Goal: Task Accomplishment & Management: Manage account settings

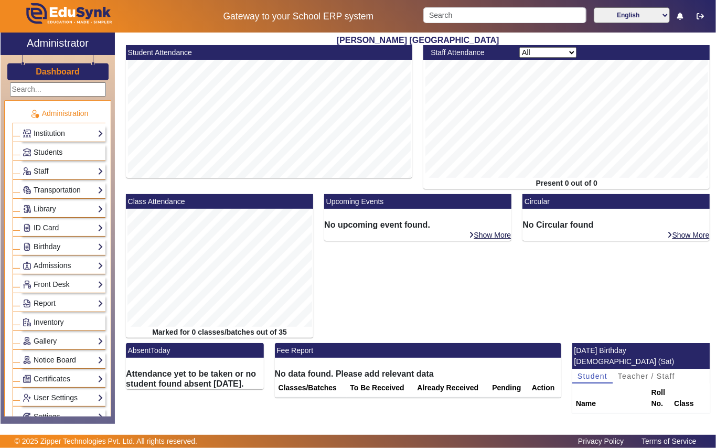
click at [49, 154] on span "Students" at bounding box center [48, 152] width 29 height 8
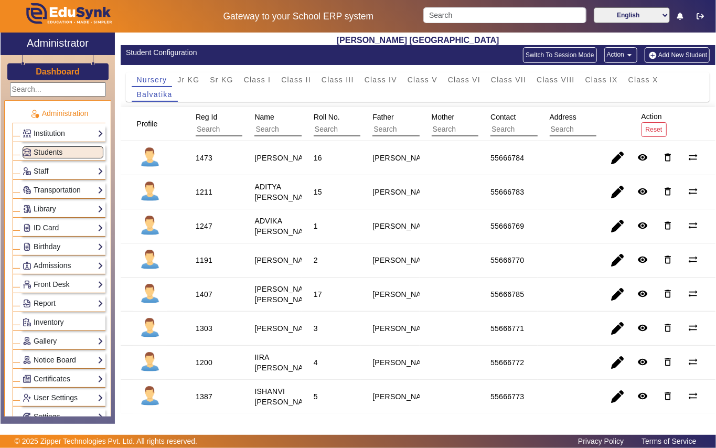
click at [64, 210] on link "Library" at bounding box center [63, 209] width 81 height 12
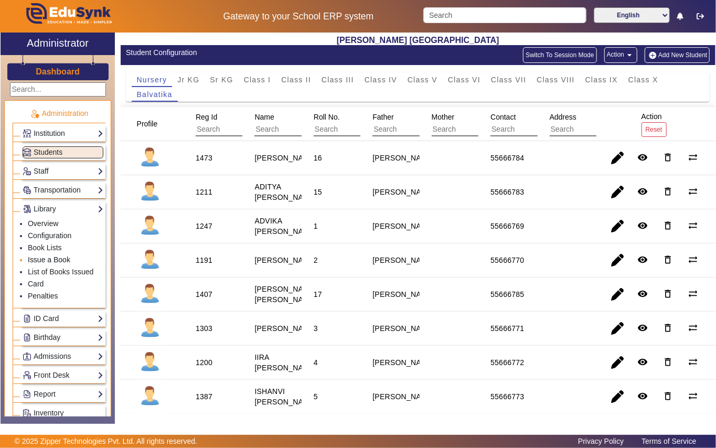
click at [65, 261] on link "Issue a Book" at bounding box center [49, 260] width 43 height 8
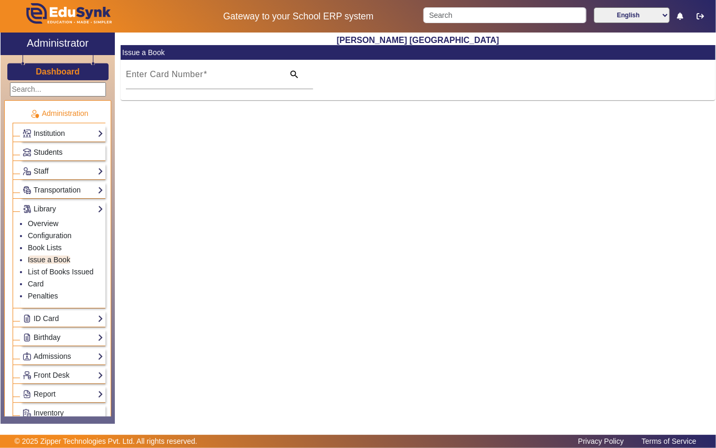
click at [54, 154] on span "Students" at bounding box center [48, 152] width 29 height 8
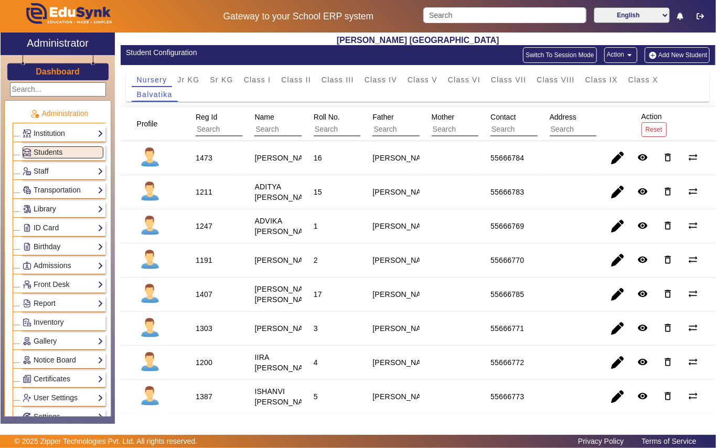
click at [45, 210] on link "Library" at bounding box center [63, 209] width 81 height 12
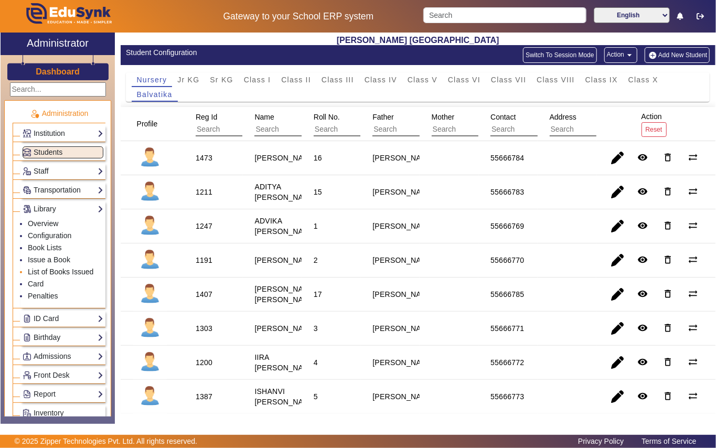
click at [61, 272] on link "List of Books Issued" at bounding box center [61, 272] width 66 height 8
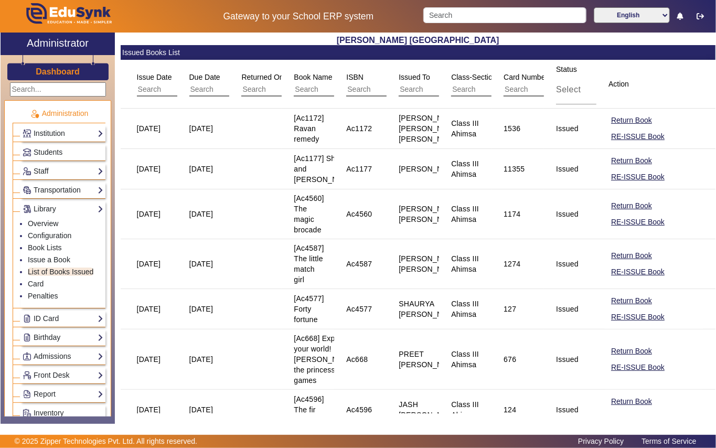
click at [475, 89] on input "text" at bounding box center [498, 90] width 94 height 14
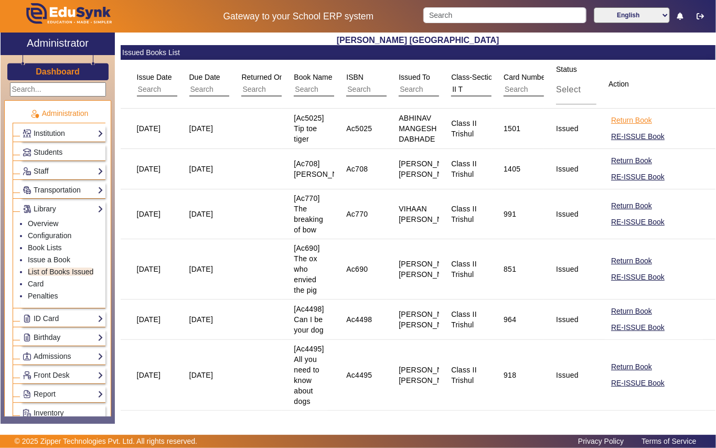
type input "II T"
click at [623, 122] on button "Return Book" at bounding box center [631, 120] width 43 height 13
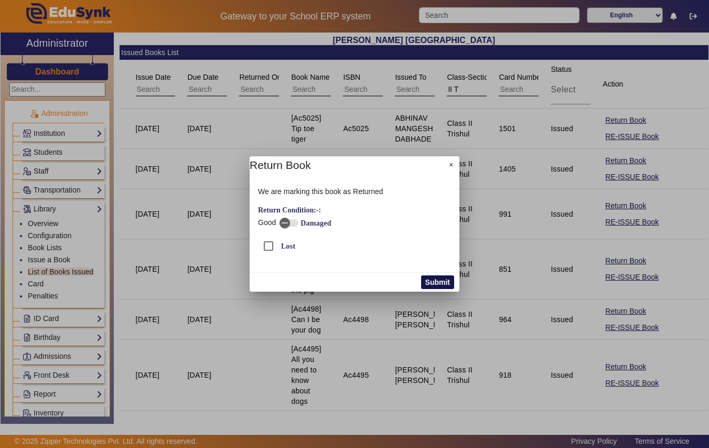
click at [431, 280] on button "Submit" at bounding box center [437, 282] width 33 height 14
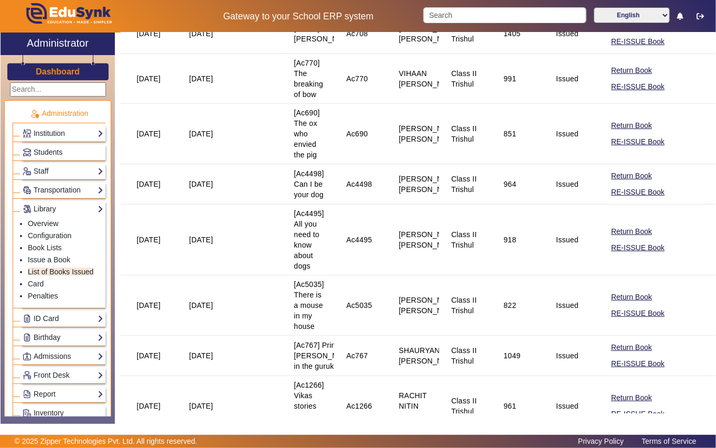
scroll to position [140, 0]
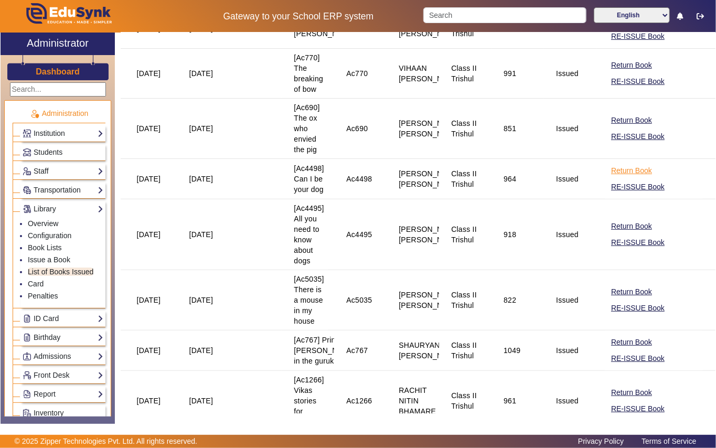
click at [610, 173] on button "Return Book" at bounding box center [631, 170] width 43 height 13
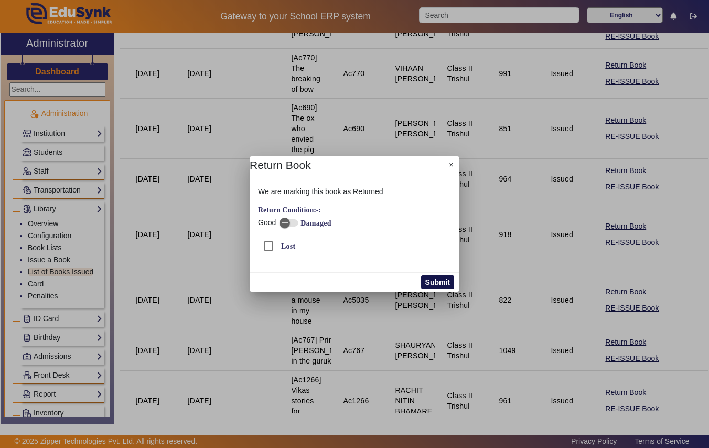
click at [433, 284] on button "Submit" at bounding box center [437, 282] width 33 height 14
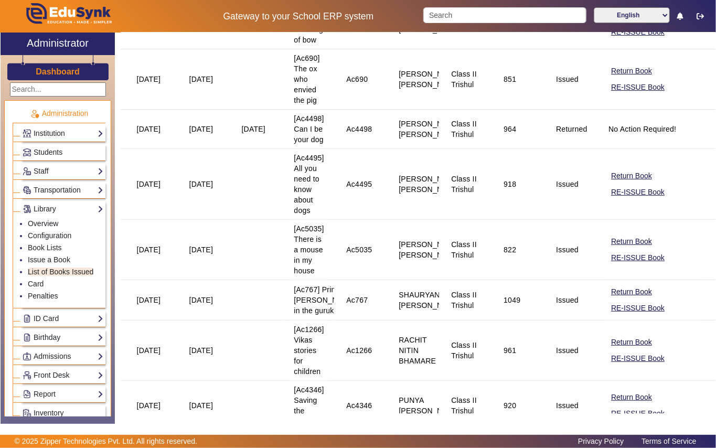
scroll to position [210, 0]
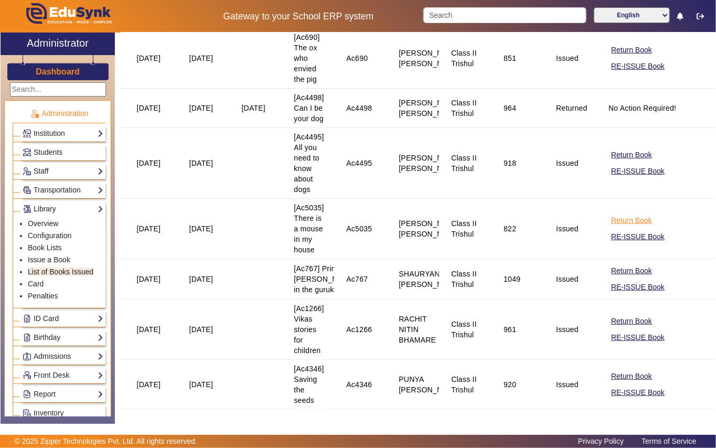
click at [610, 227] on button "Return Book" at bounding box center [631, 220] width 43 height 13
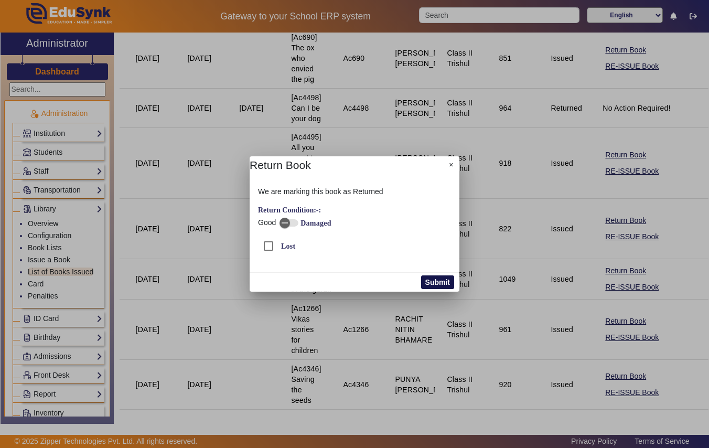
click at [446, 284] on button "Submit" at bounding box center [437, 282] width 33 height 14
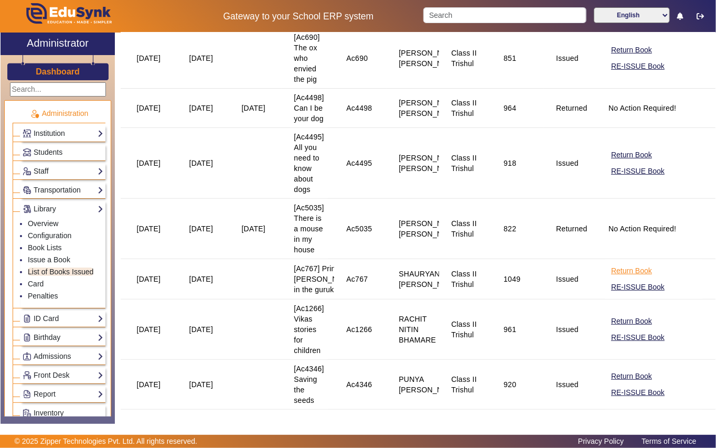
click at [620, 278] on button "Return Book" at bounding box center [631, 270] width 43 height 13
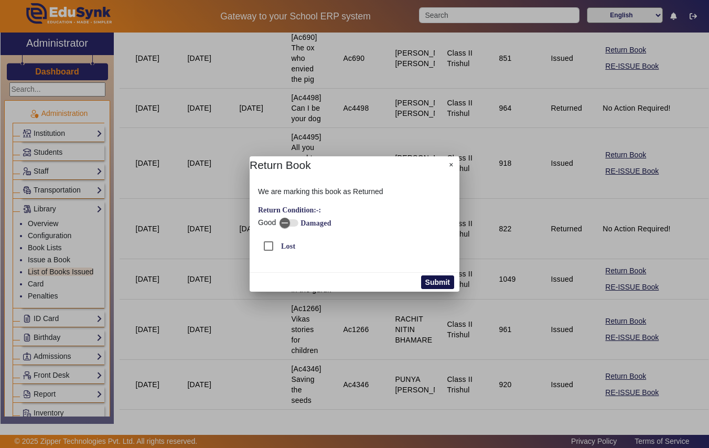
click at [443, 282] on button "Submit" at bounding box center [437, 282] width 33 height 14
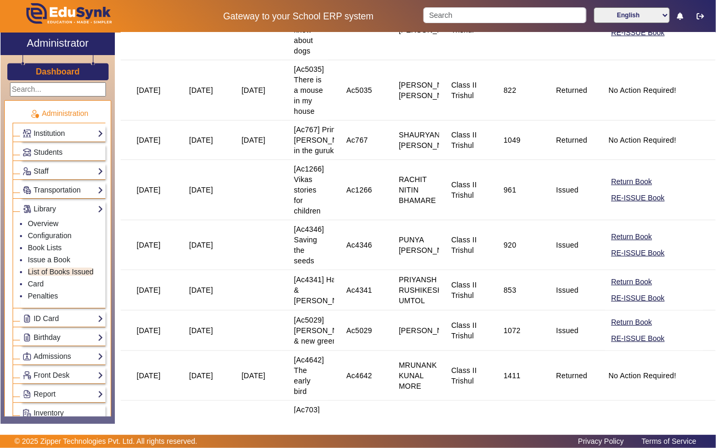
scroll to position [349, 0]
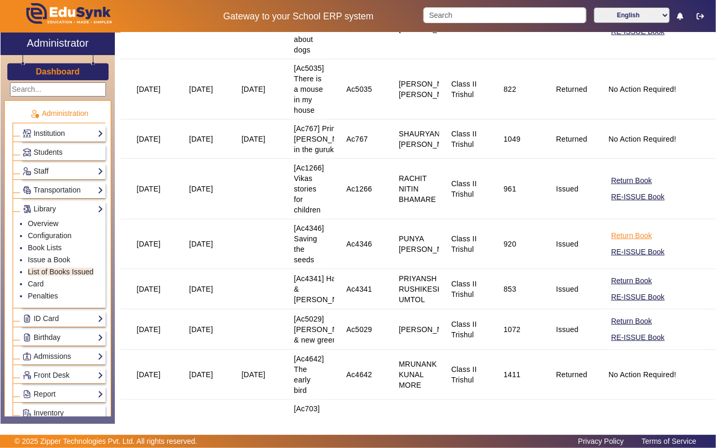
click at [618, 242] on button "Return Book" at bounding box center [631, 235] width 43 height 13
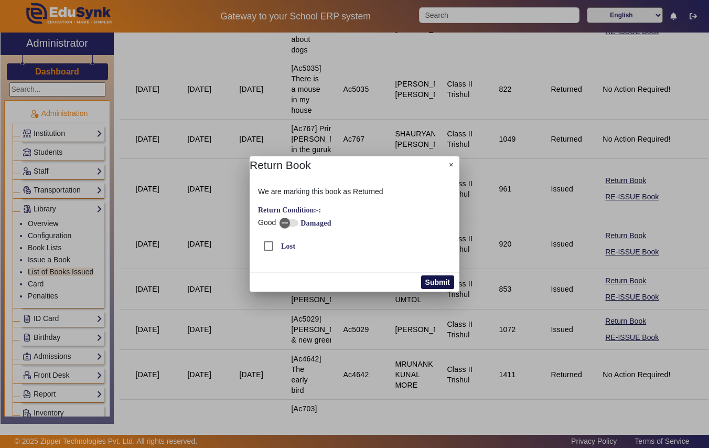
click at [430, 284] on button "Submit" at bounding box center [437, 282] width 33 height 14
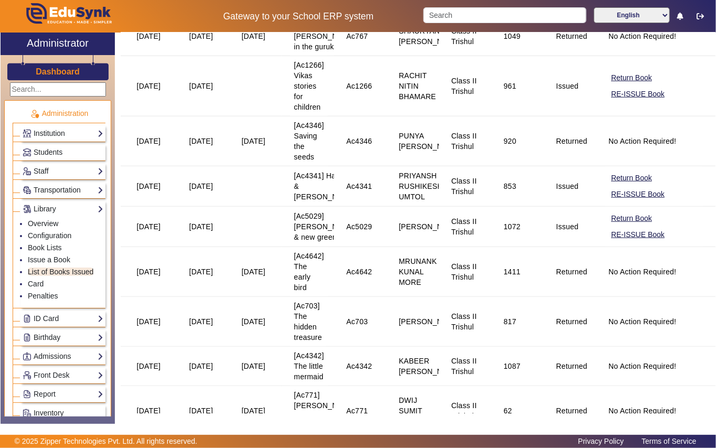
scroll to position [490, 0]
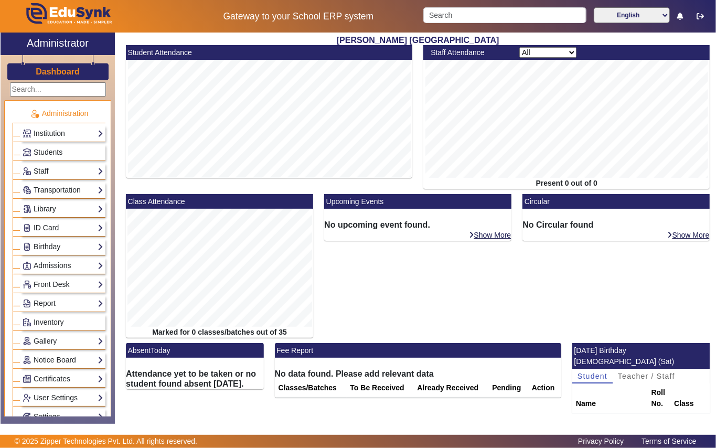
click at [47, 210] on link "Library" at bounding box center [63, 209] width 81 height 12
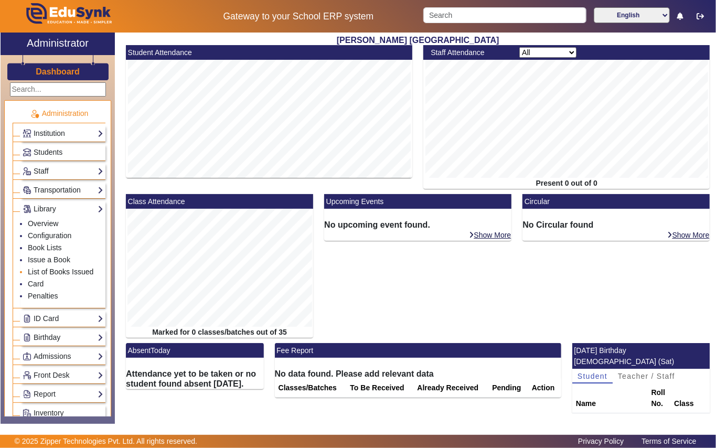
click at [54, 271] on link "List of Books Issued" at bounding box center [61, 272] width 66 height 8
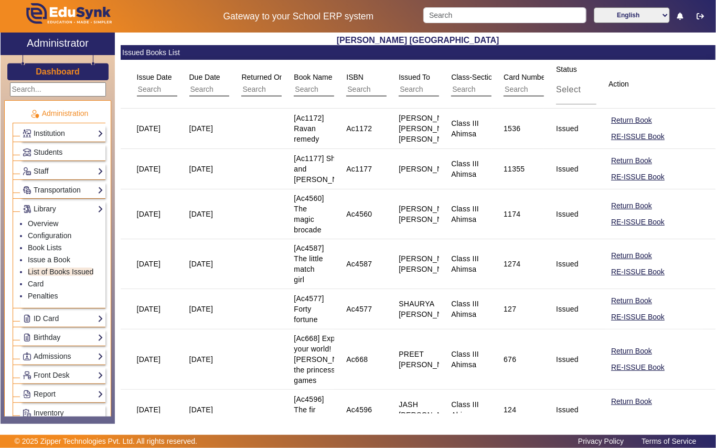
click at [473, 87] on input "text" at bounding box center [498, 90] width 94 height 14
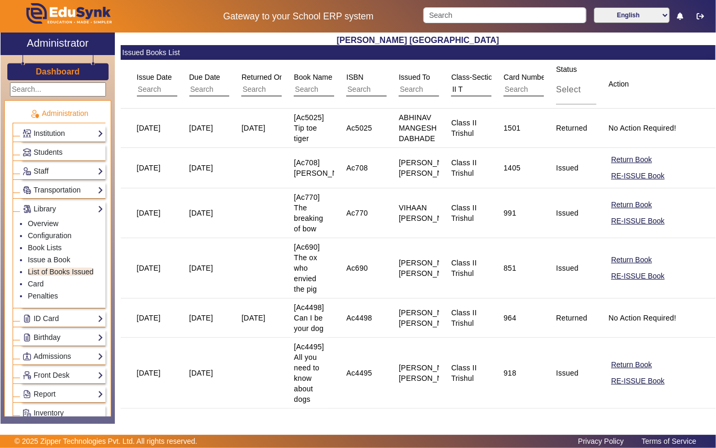
type input "II Tr"
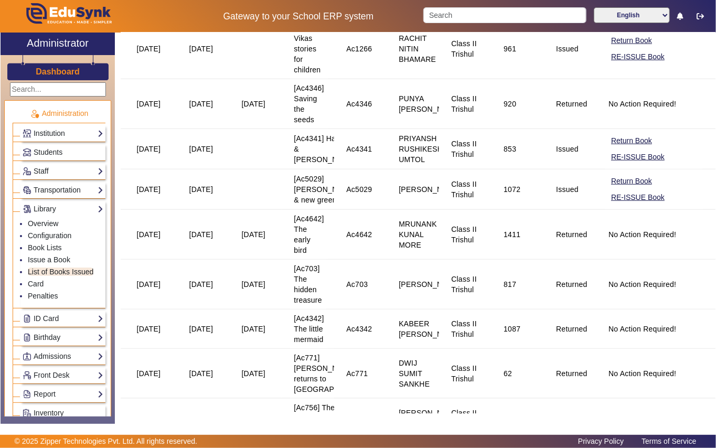
scroll to position [559, 0]
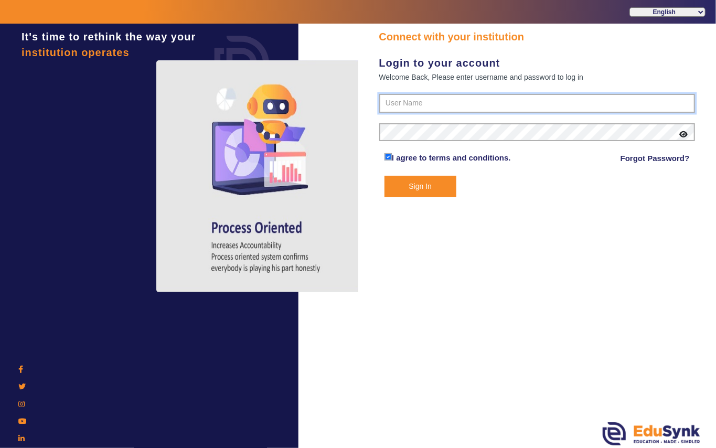
type input "7685859009"
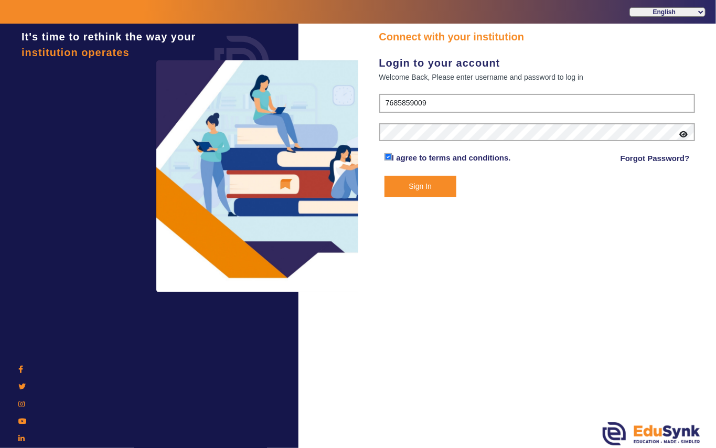
click at [418, 189] on button "Sign In" at bounding box center [421, 187] width 72 height 22
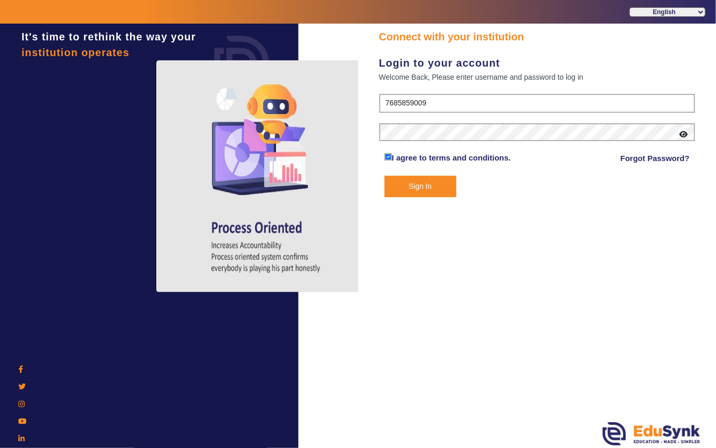
click at [416, 187] on button "Sign In" at bounding box center [421, 187] width 72 height 22
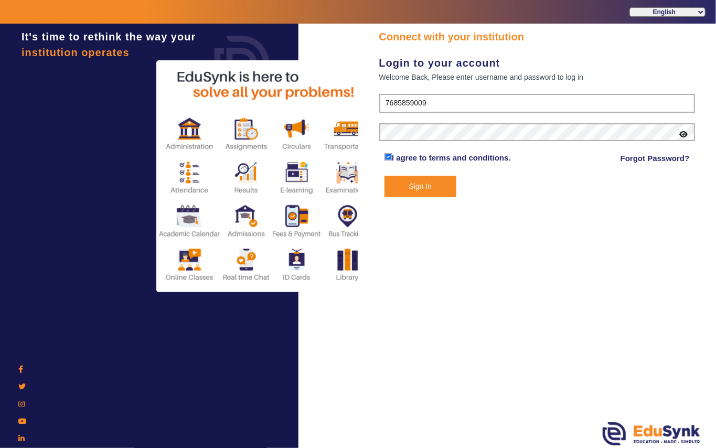
click at [416, 187] on button "Sign In" at bounding box center [421, 187] width 72 height 22
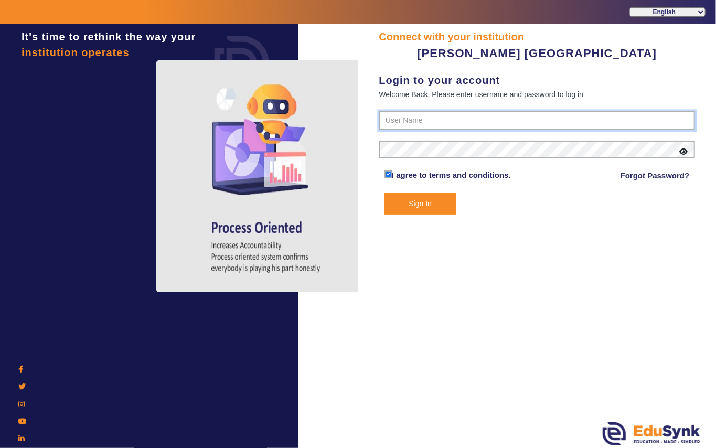
type input "7685859009"
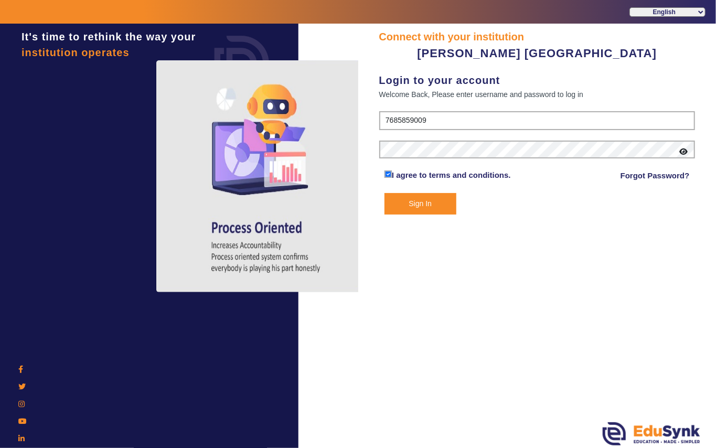
click at [407, 204] on button "Sign In" at bounding box center [421, 204] width 72 height 22
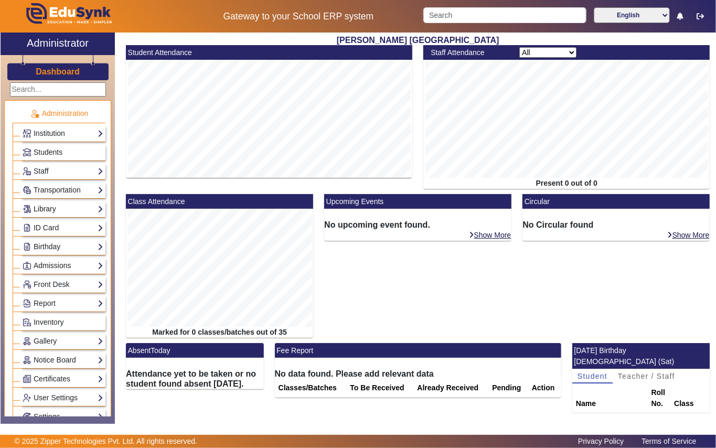
click at [60, 213] on link "Library" at bounding box center [63, 209] width 81 height 12
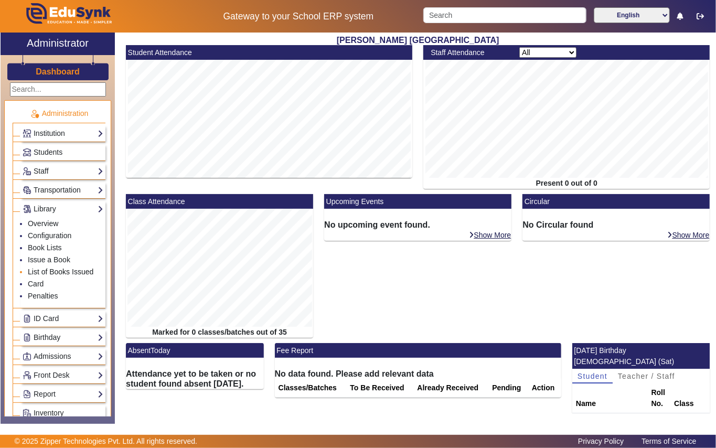
click at [54, 273] on link "List of Books Issued" at bounding box center [61, 272] width 66 height 8
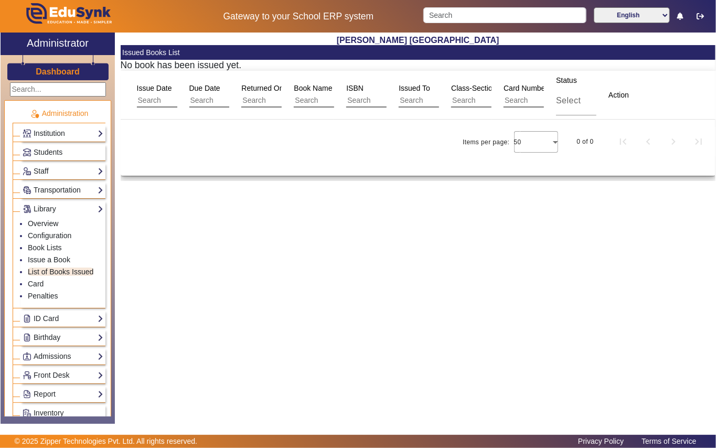
click at [481, 103] on input "text" at bounding box center [498, 101] width 94 height 14
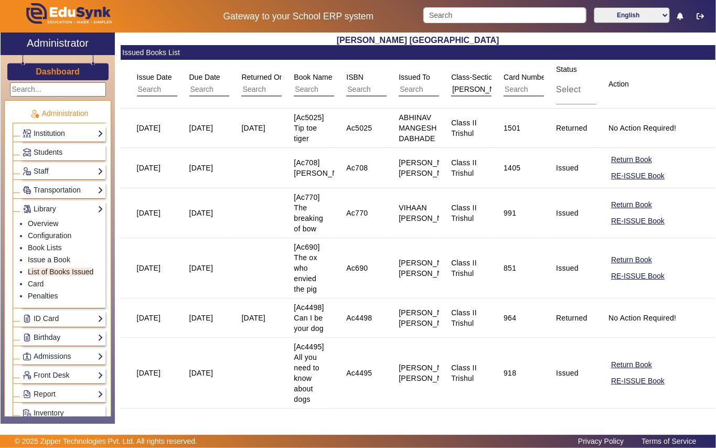
type input "Trishul"
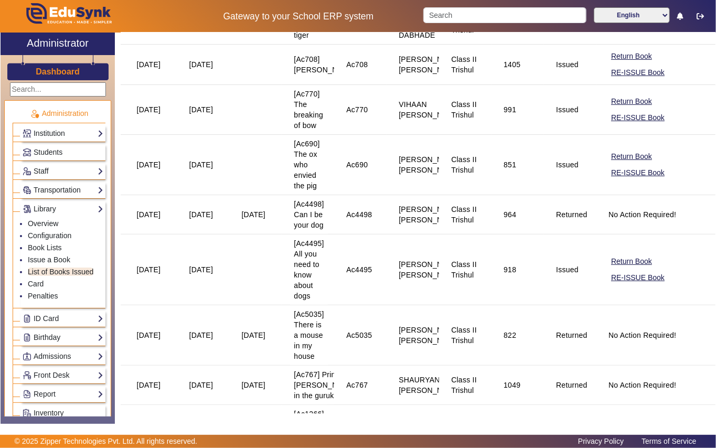
scroll to position [140, 0]
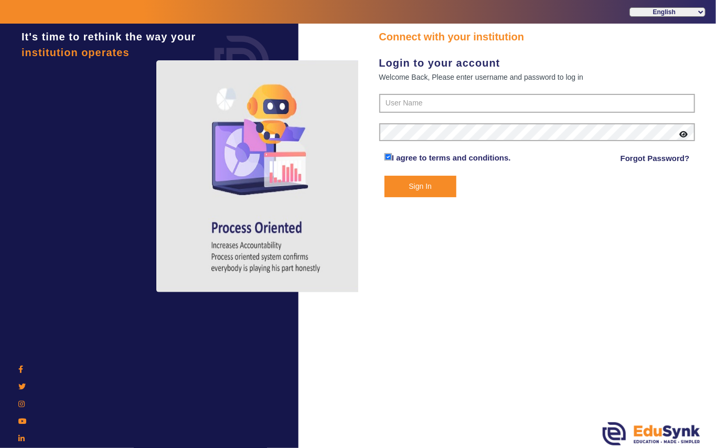
type input "7685859009"
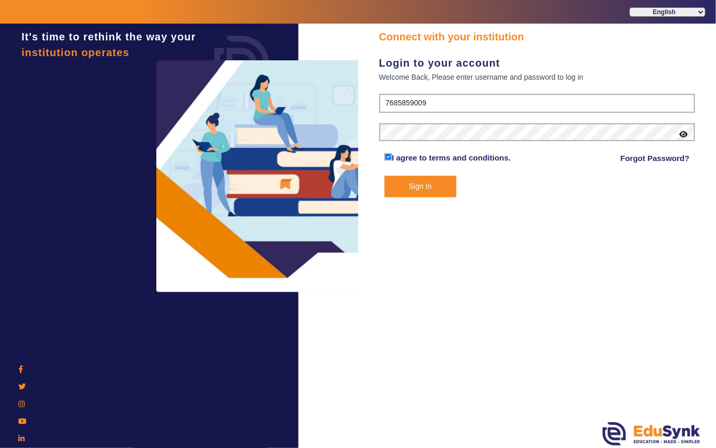
click at [421, 190] on button "Sign In" at bounding box center [421, 187] width 72 height 22
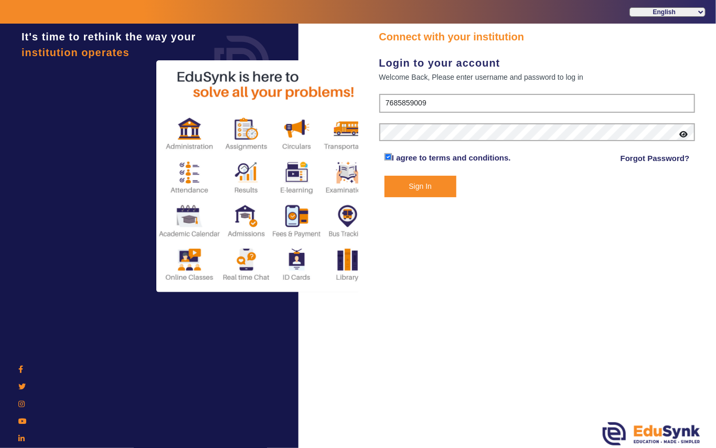
click at [415, 185] on button "Sign In" at bounding box center [421, 187] width 72 height 22
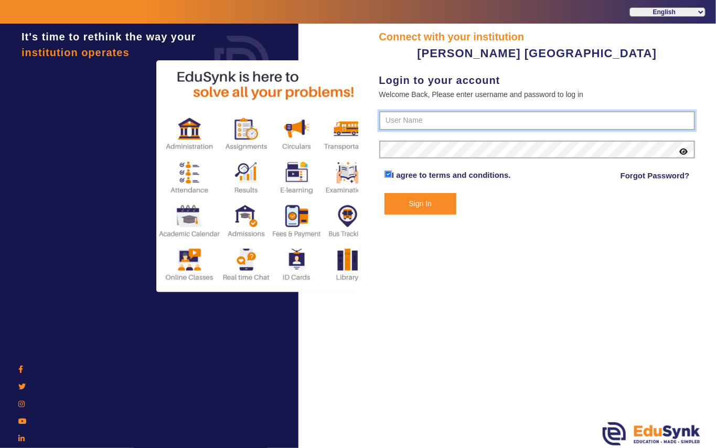
type input "7685859009"
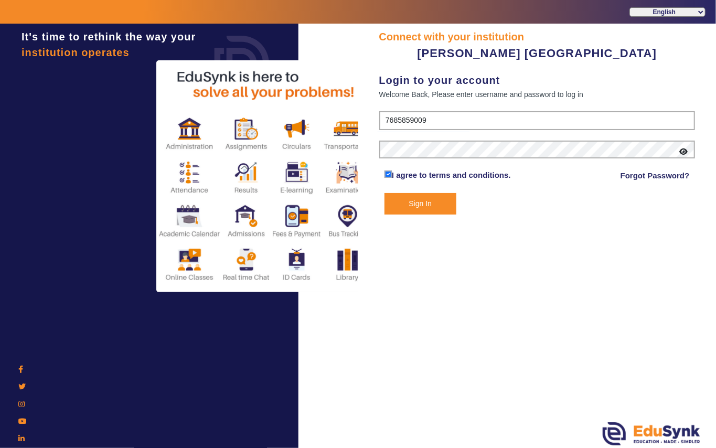
click at [420, 206] on button "Sign In" at bounding box center [421, 204] width 72 height 22
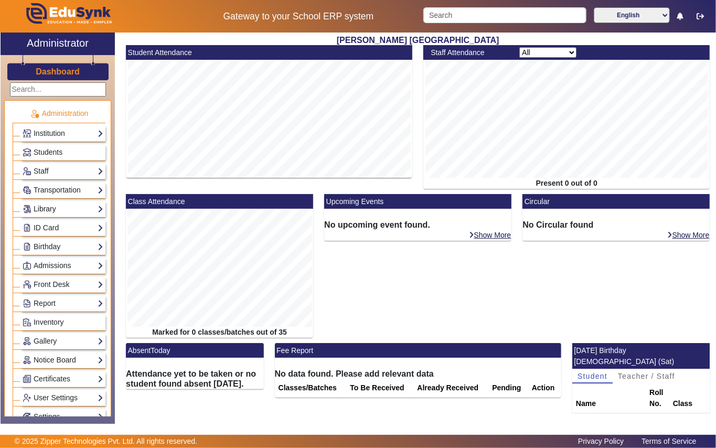
click at [53, 206] on link "Library" at bounding box center [63, 209] width 81 height 12
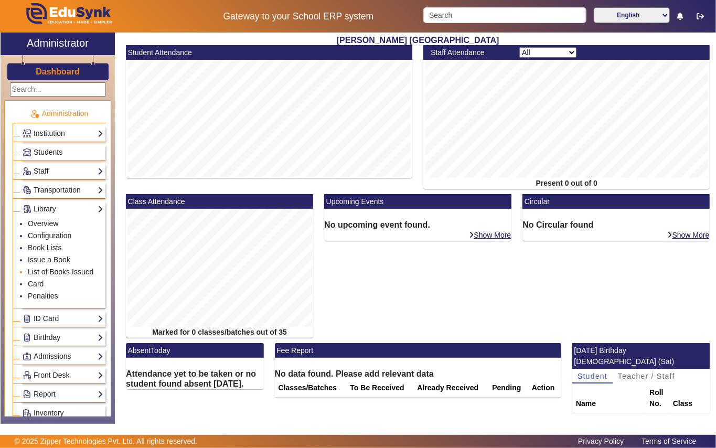
click at [49, 273] on link "List of Books Issued" at bounding box center [61, 272] width 66 height 8
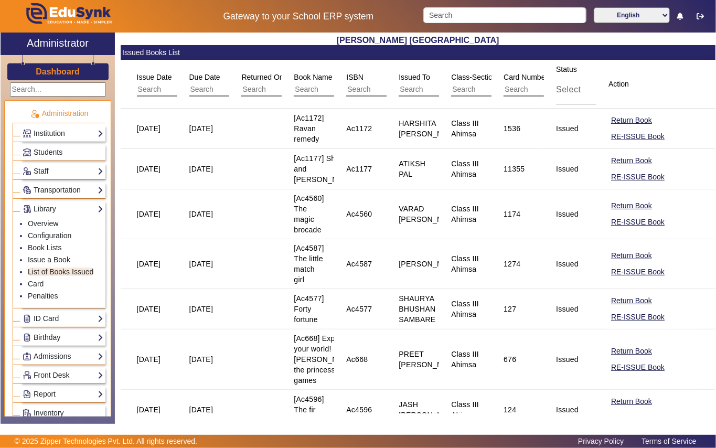
click at [475, 84] on input "text" at bounding box center [498, 90] width 94 height 14
type input "II t"
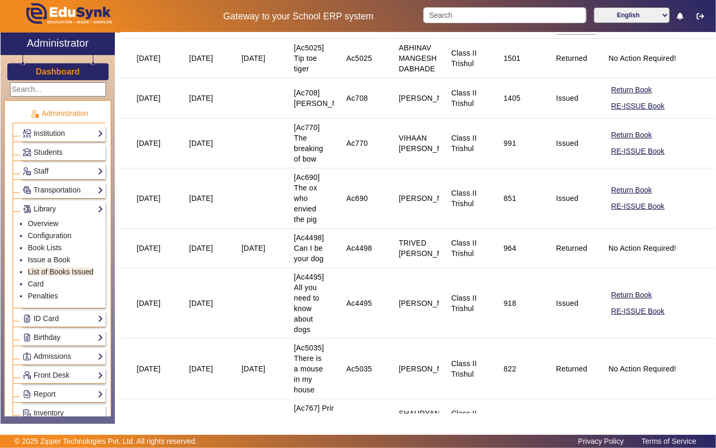
scroll to position [140, 0]
